Goal: Navigation & Orientation: Find specific page/section

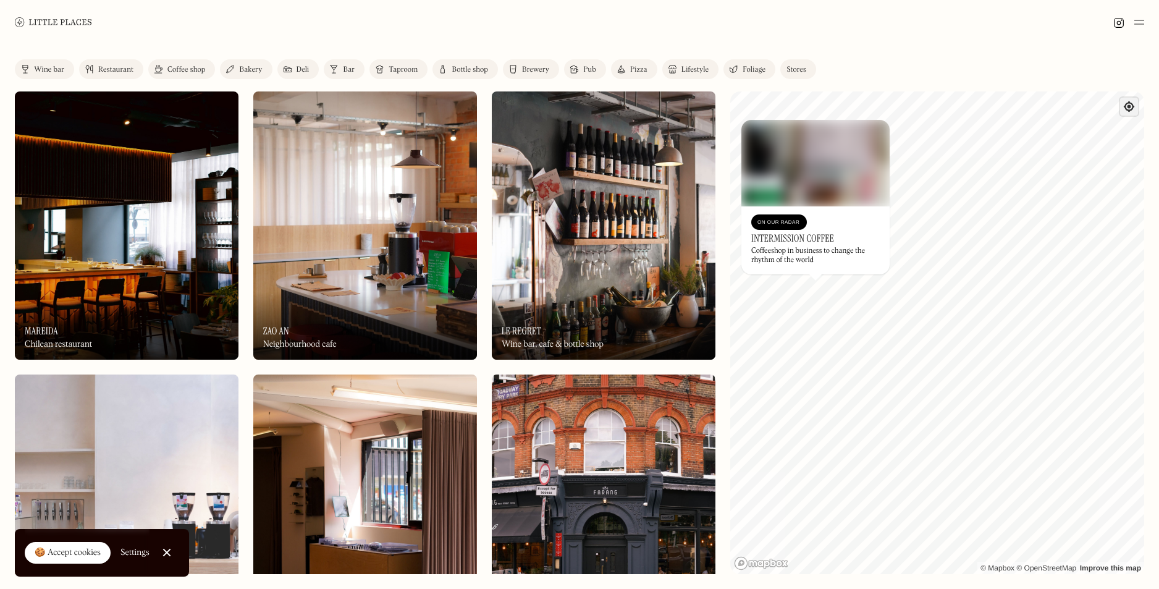
click at [1123, 108] on span "Find my location" at bounding box center [1129, 107] width 18 height 18
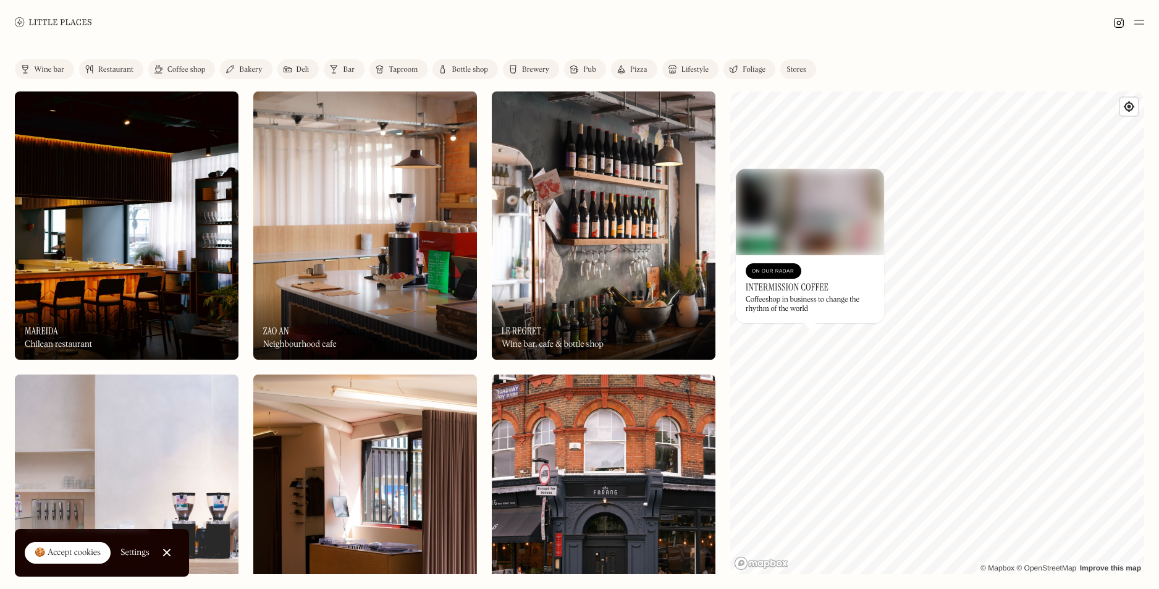
click at [173, 555] on link "Close Cookie Popup" at bounding box center [166, 552] width 25 height 25
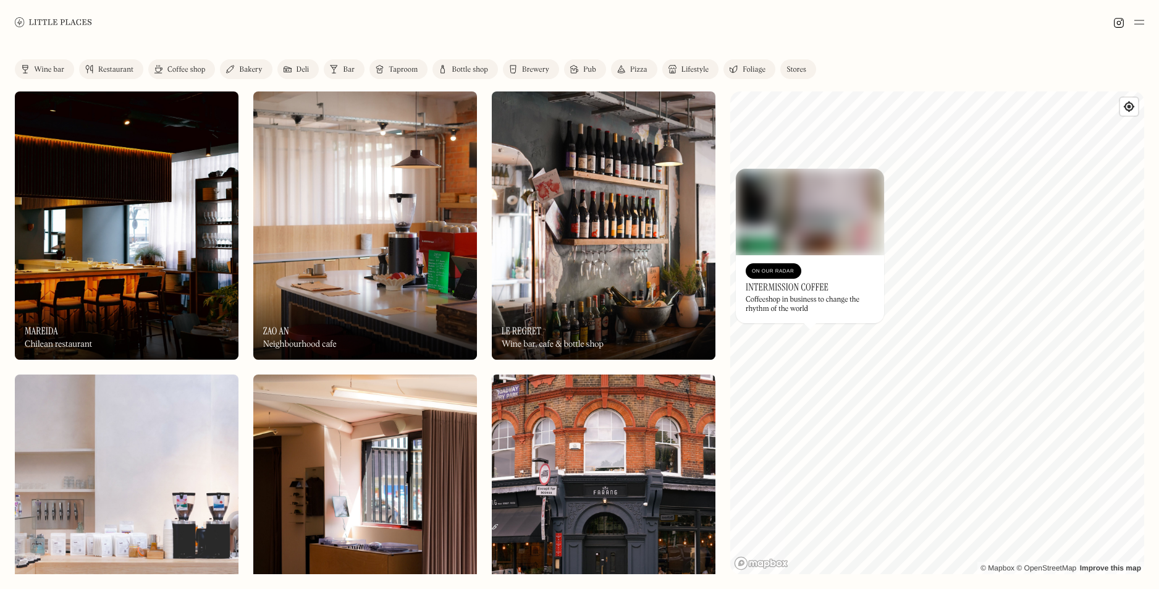
click at [56, 70] on div "Wine bar" at bounding box center [49, 69] width 30 height 7
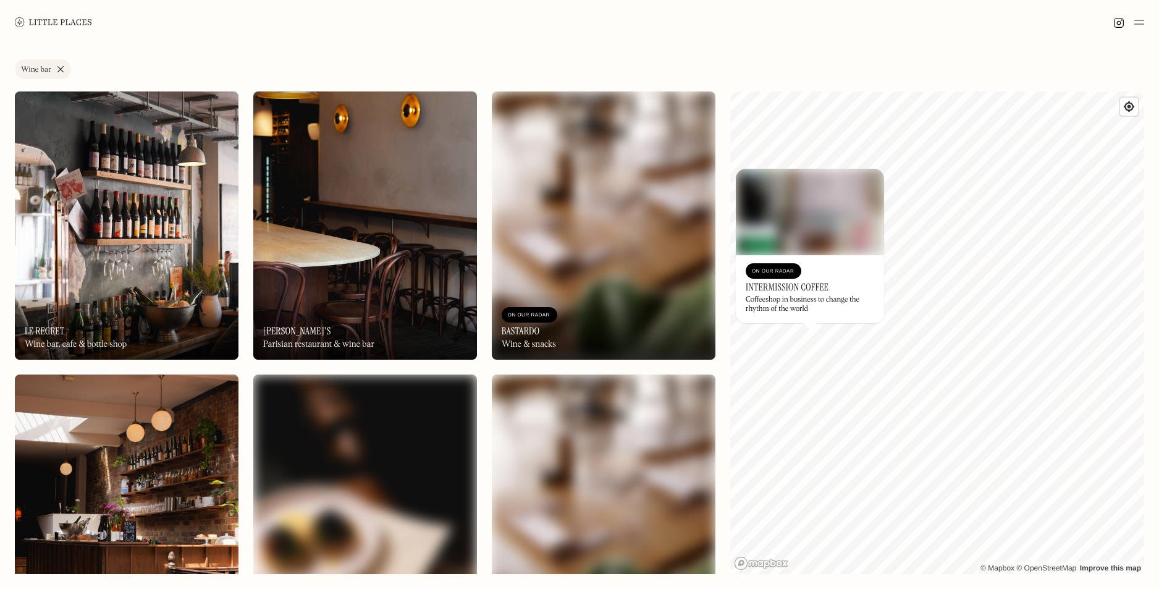
click at [57, 70] on link "Wine bar" at bounding box center [43, 69] width 56 height 20
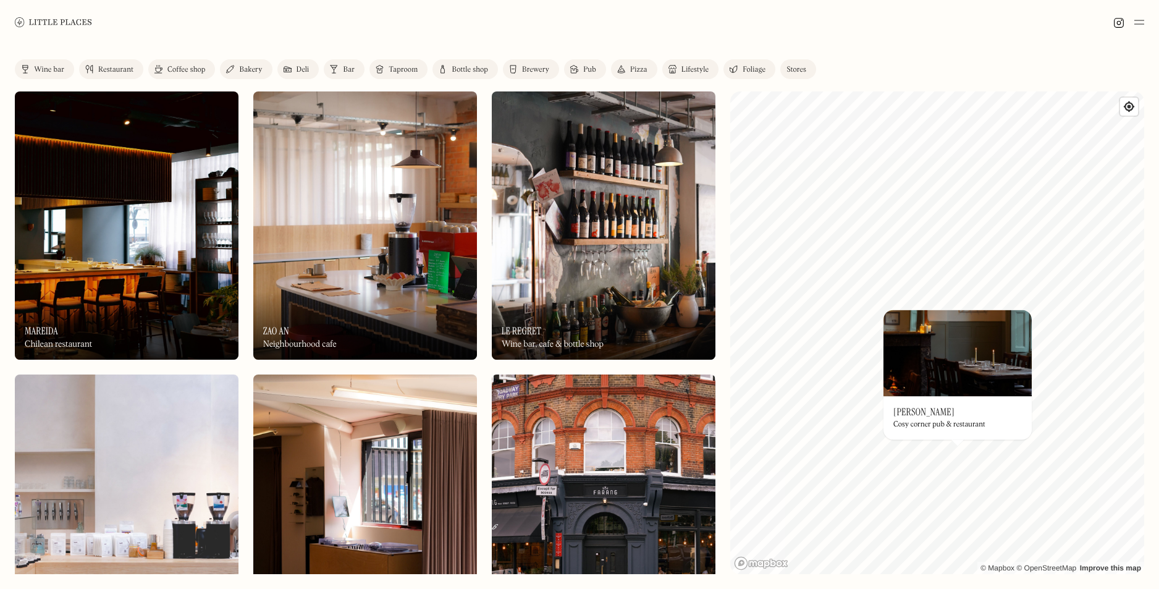
click at [918, 411] on h3 "[PERSON_NAME]" at bounding box center [923, 412] width 61 height 12
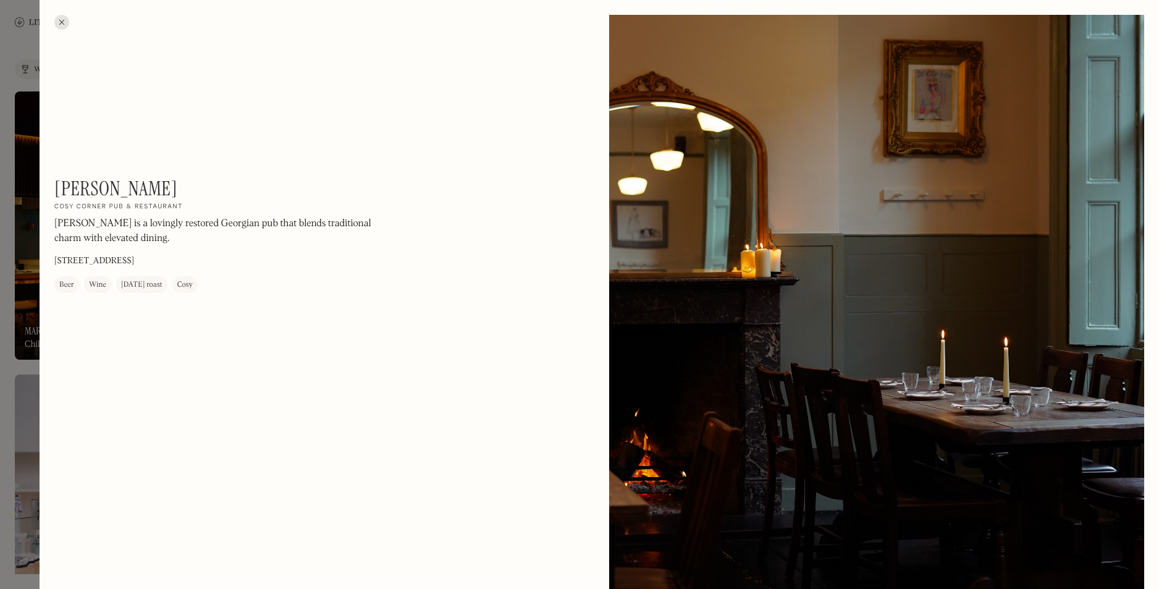
click at [203, 262] on div "[PERSON_NAME] On Our Radar Cosy corner pub & restaurant [PERSON_NAME] is a lovi…" at bounding box center [220, 235] width 333 height 116
drag, startPoint x: 196, startPoint y: 261, endPoint x: 56, endPoint y: 262, distance: 140.2
click at [55, 270] on div "[PERSON_NAME] On Our Radar Cosy corner pub & restaurant [PERSON_NAME] is a lovi…" at bounding box center [220, 235] width 333 height 116
copy p "[STREET_ADDRESS]"
click at [59, 19] on div at bounding box center [61, 22] width 15 height 15
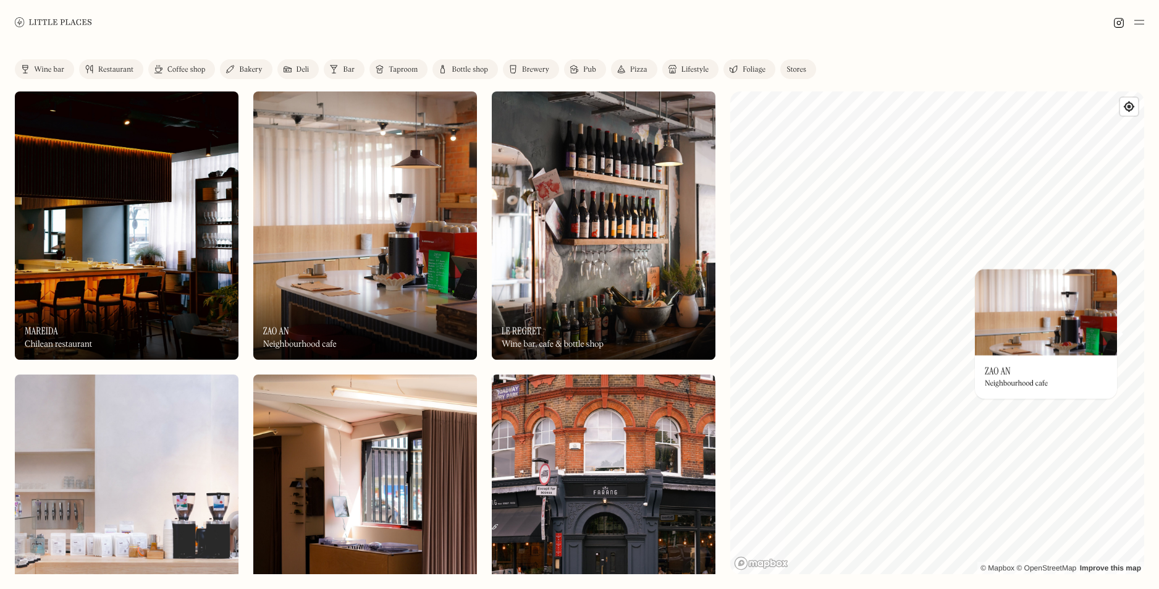
click at [1114, 396] on div "© Mapbox © OpenStreetMap Improve this map On Our Radar Zao An Neighbourhood caf…" at bounding box center [937, 332] width 414 height 482
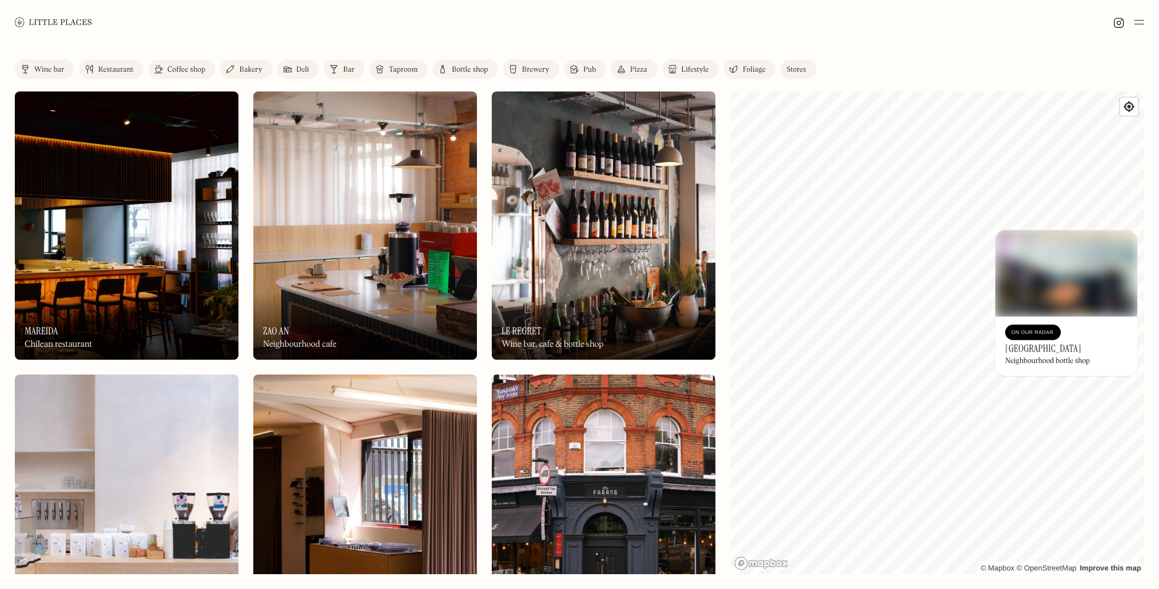
click at [1053, 311] on div "© Mapbox © OpenStreetMap Improve this map On Our Radar [GEOGRAPHIC_DATA] Neighb…" at bounding box center [937, 332] width 414 height 482
